Goal: Task Accomplishment & Management: Manage account settings

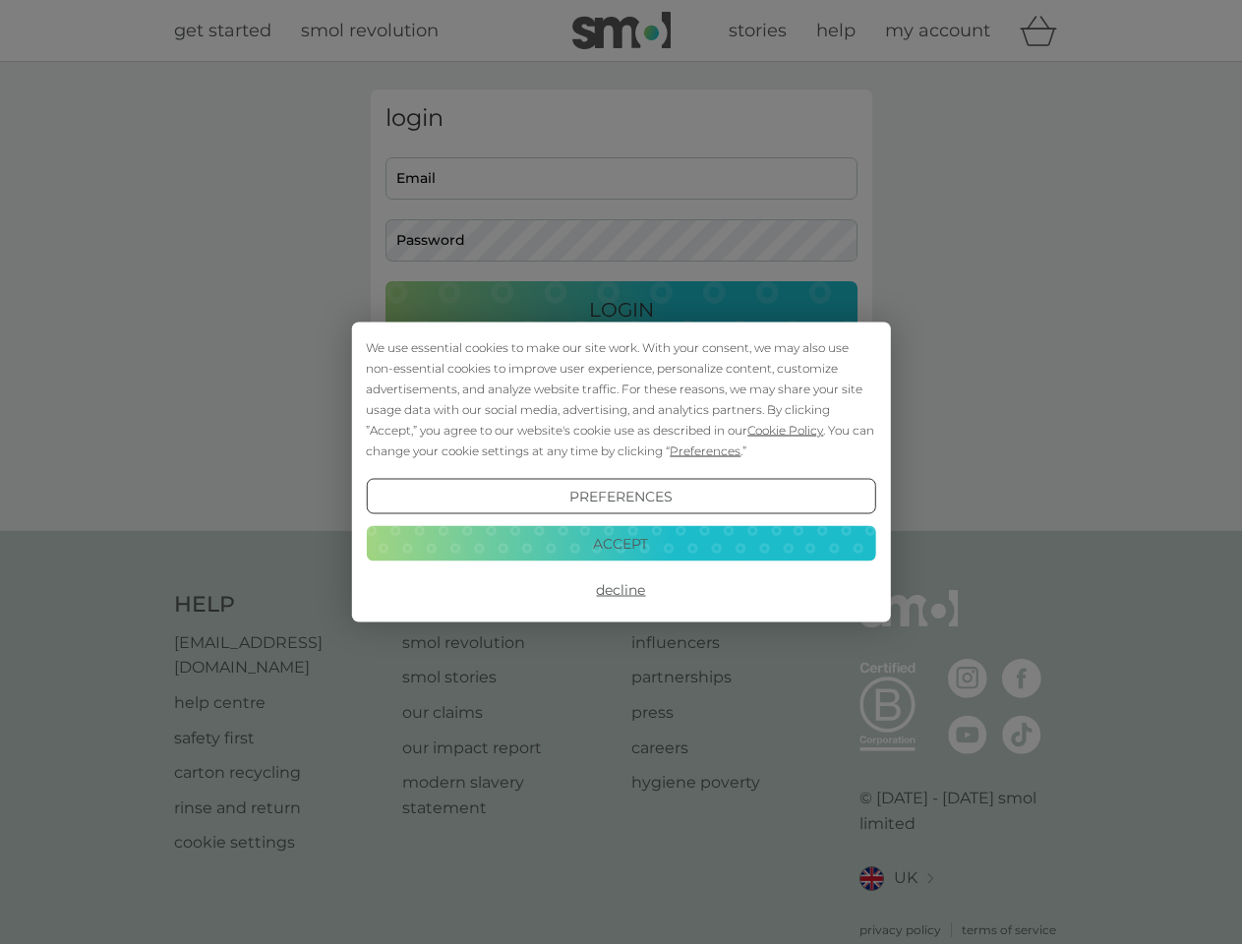
click at [785, 430] on span "Cookie Policy" at bounding box center [785, 430] width 76 height 15
click at [703, 450] on div "login Email Password Login ● ● ● ● ● ● ● ● ● ● ● ● ● ● ● ● ● ● ● ● ● ● ● ● ● ● …" at bounding box center [621, 296] width 501 height 414
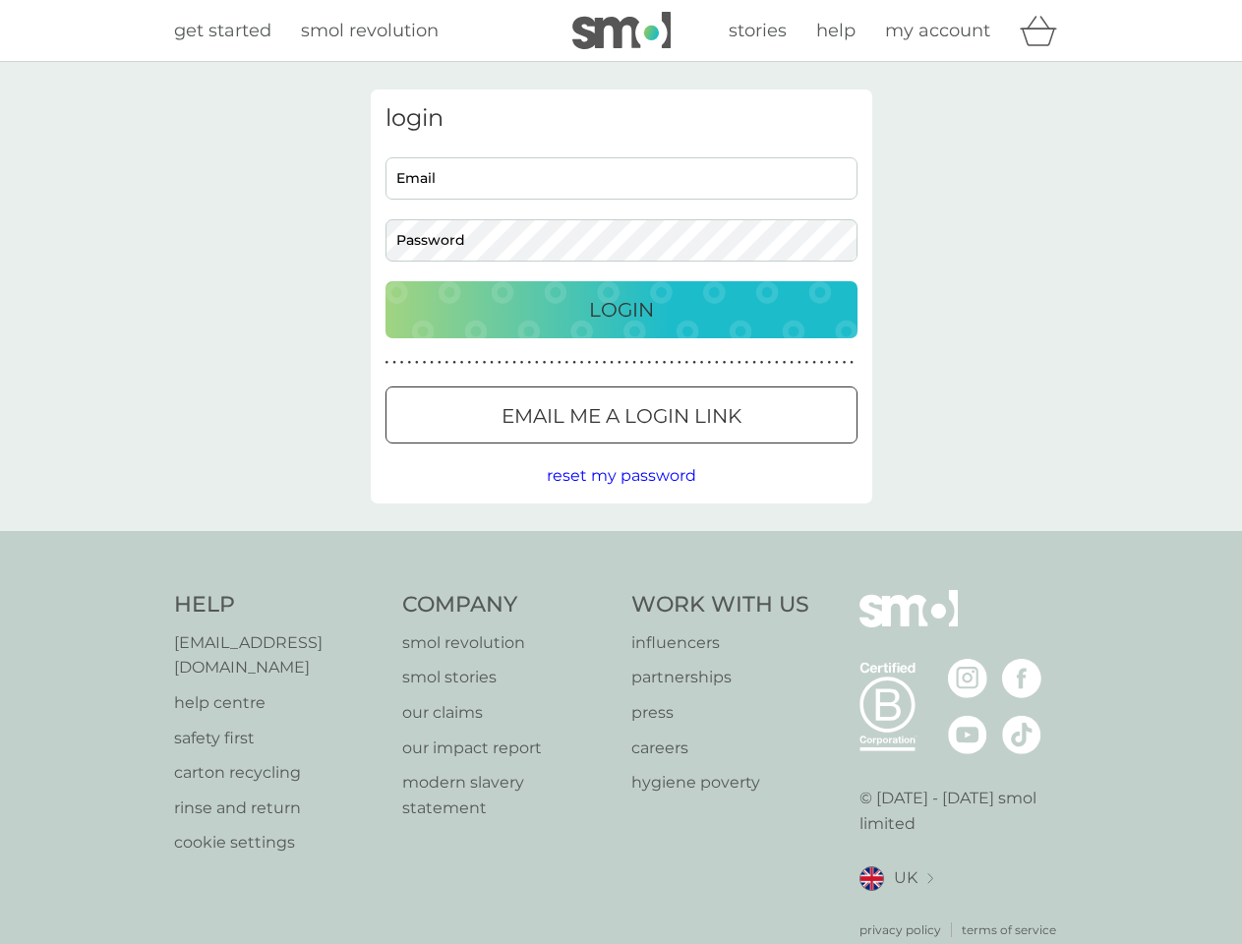
click at [620, 496] on div "login Email Password Login ● ● ● ● ● ● ● ● ● ● ● ● ● ● ● ● ● ● ● ● ● ● ● ● ● ● …" at bounding box center [621, 296] width 501 height 414
click at [620, 590] on div "Help [EMAIL_ADDRESS][DOMAIN_NAME] help centre safety first carton recycling rin…" at bounding box center [621, 764] width 895 height 349
click at [620, 543] on div "Help [EMAIL_ADDRESS][DOMAIN_NAME] help centre safety first carton recycling rin…" at bounding box center [621, 764] width 1242 height 467
